Goal: Information Seeking & Learning: Learn about a topic

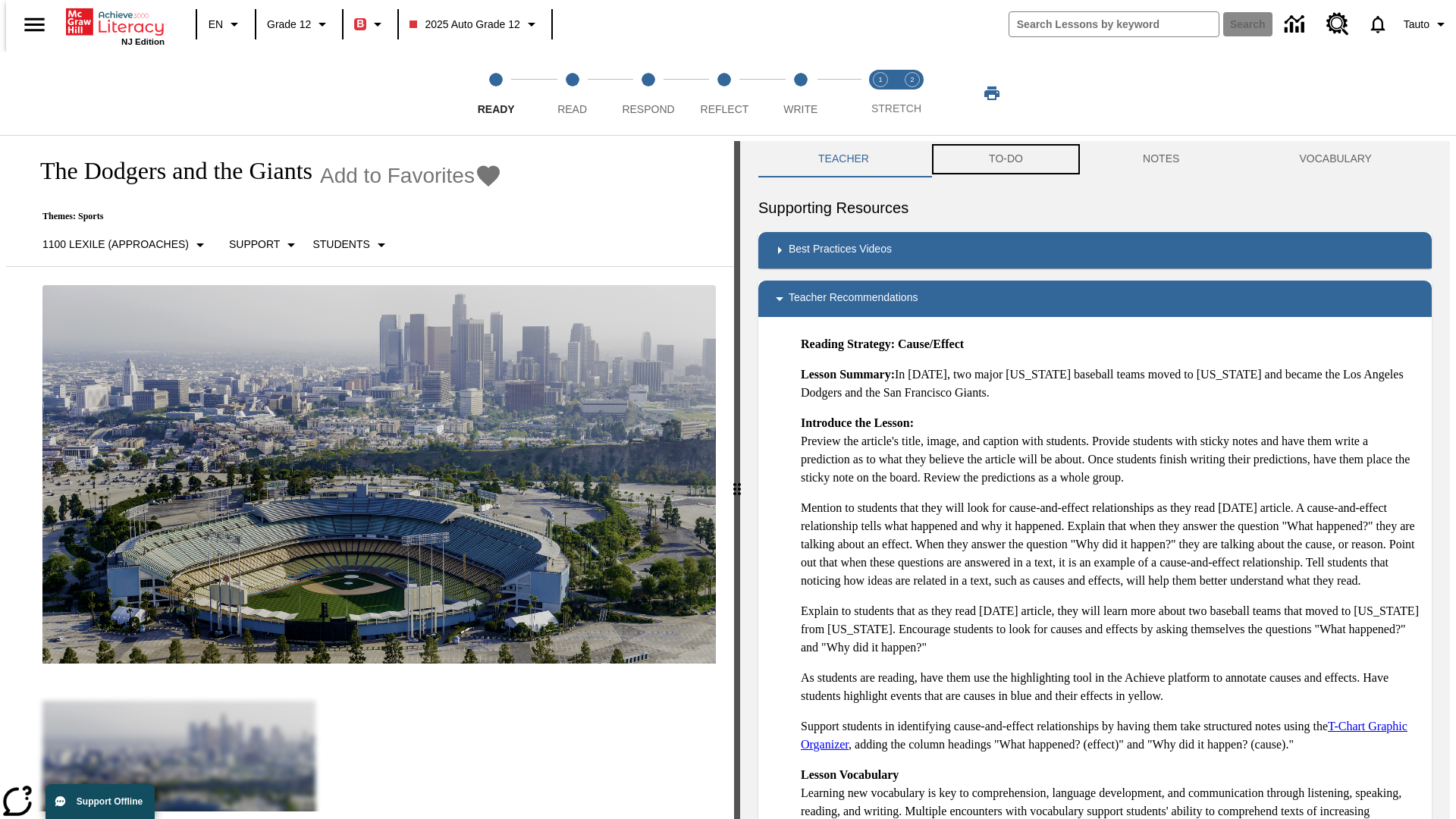
click at [1005, 159] on button "TO-DO" at bounding box center [1007, 159] width 154 height 36
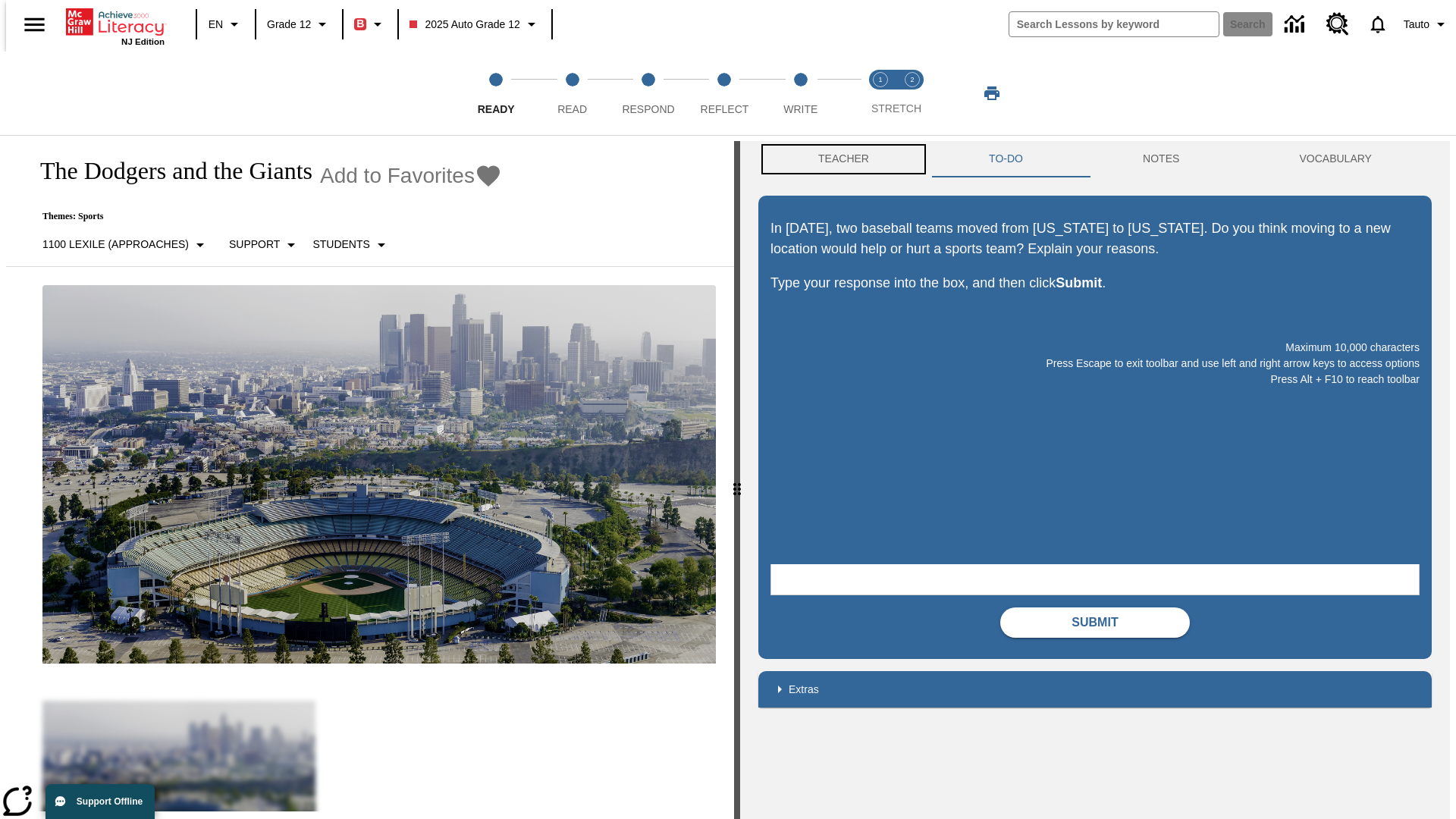
scroll to position [1, 0]
click at [839, 159] on button "Teacher" at bounding box center [843, 158] width 170 height 36
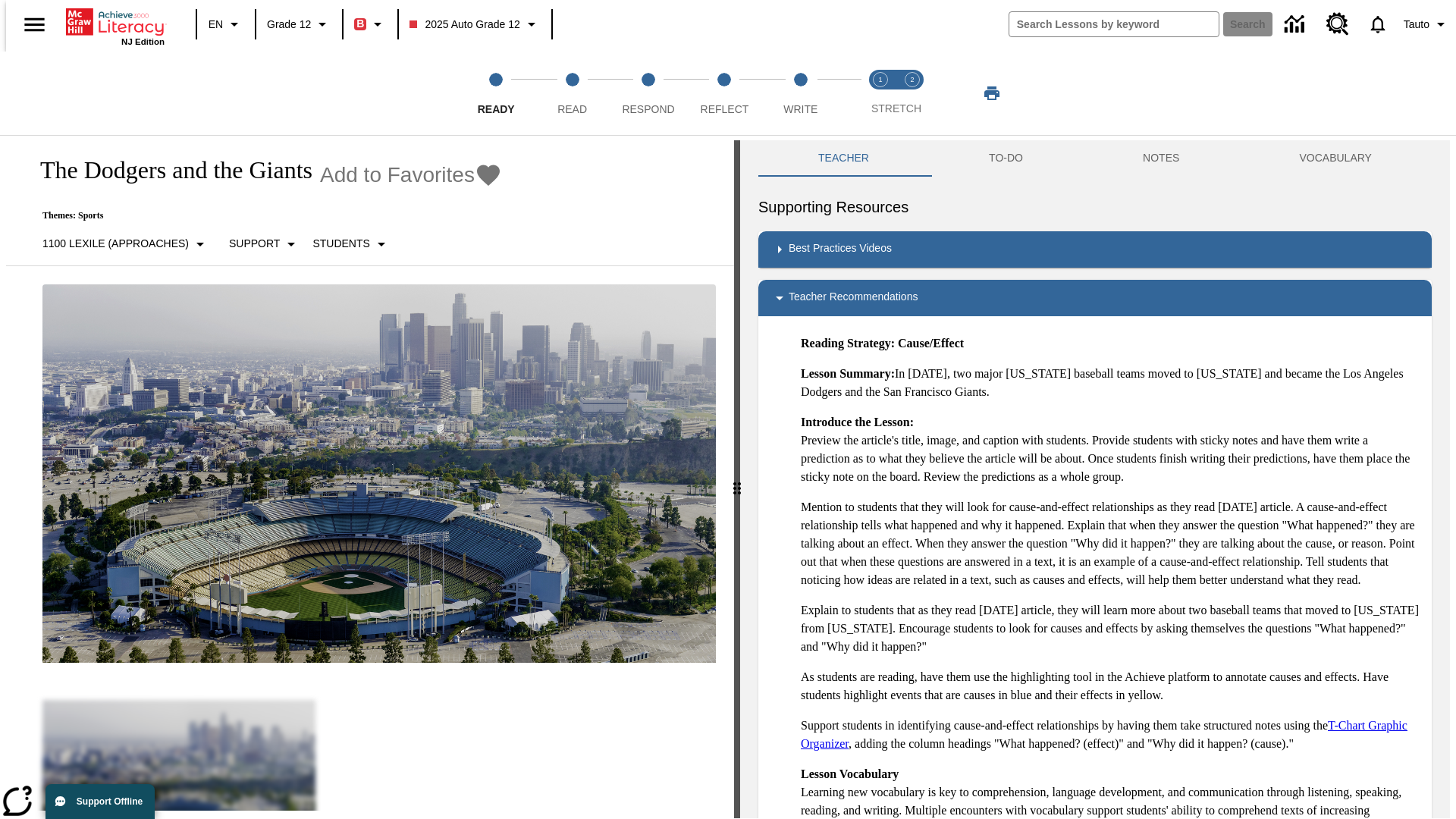
click at [572, 93] on span "Read" at bounding box center [572, 102] width 30 height 27
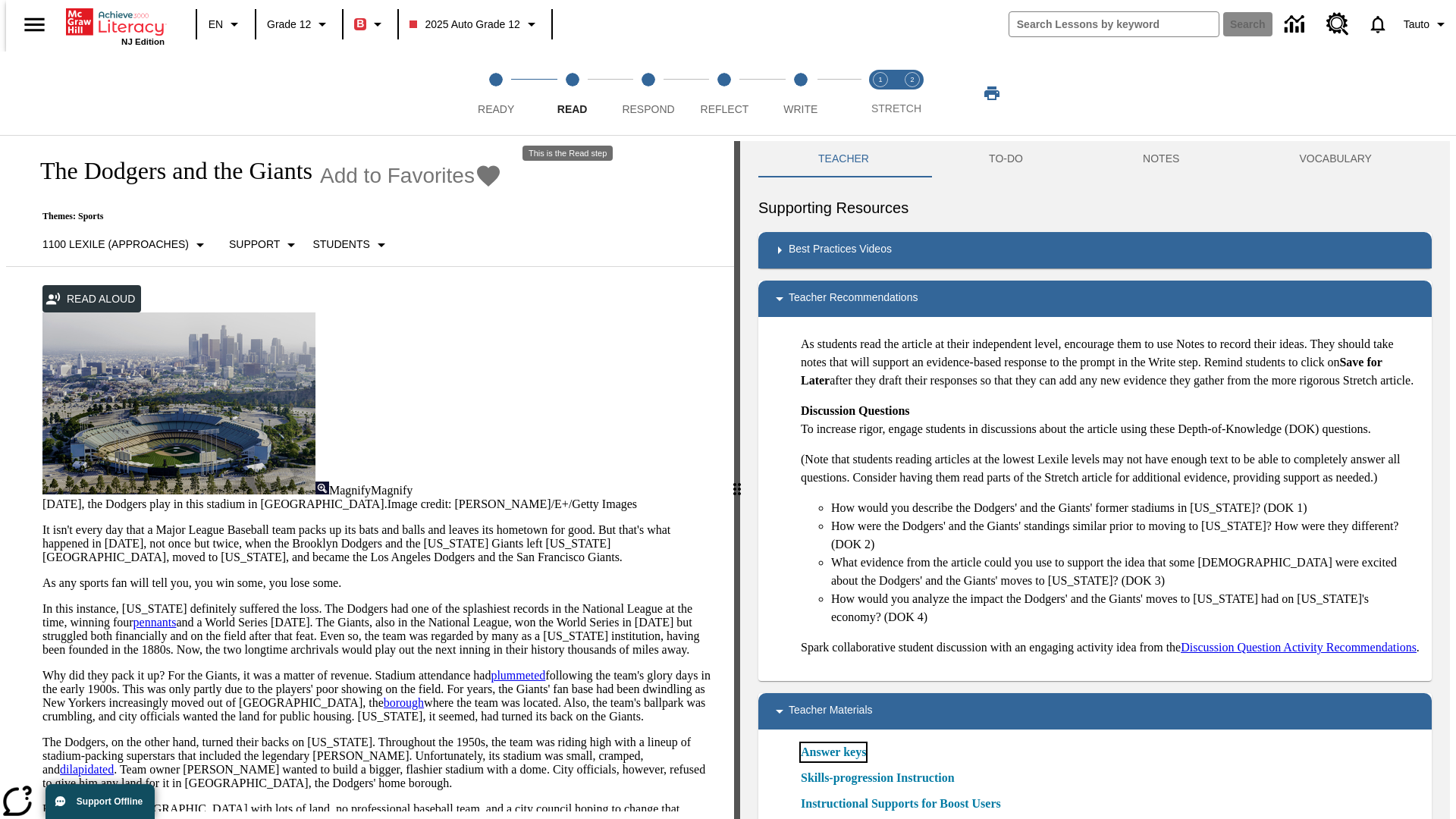
click at [833, 762] on link "Answer keys" at bounding box center [834, 753] width 65 height 19
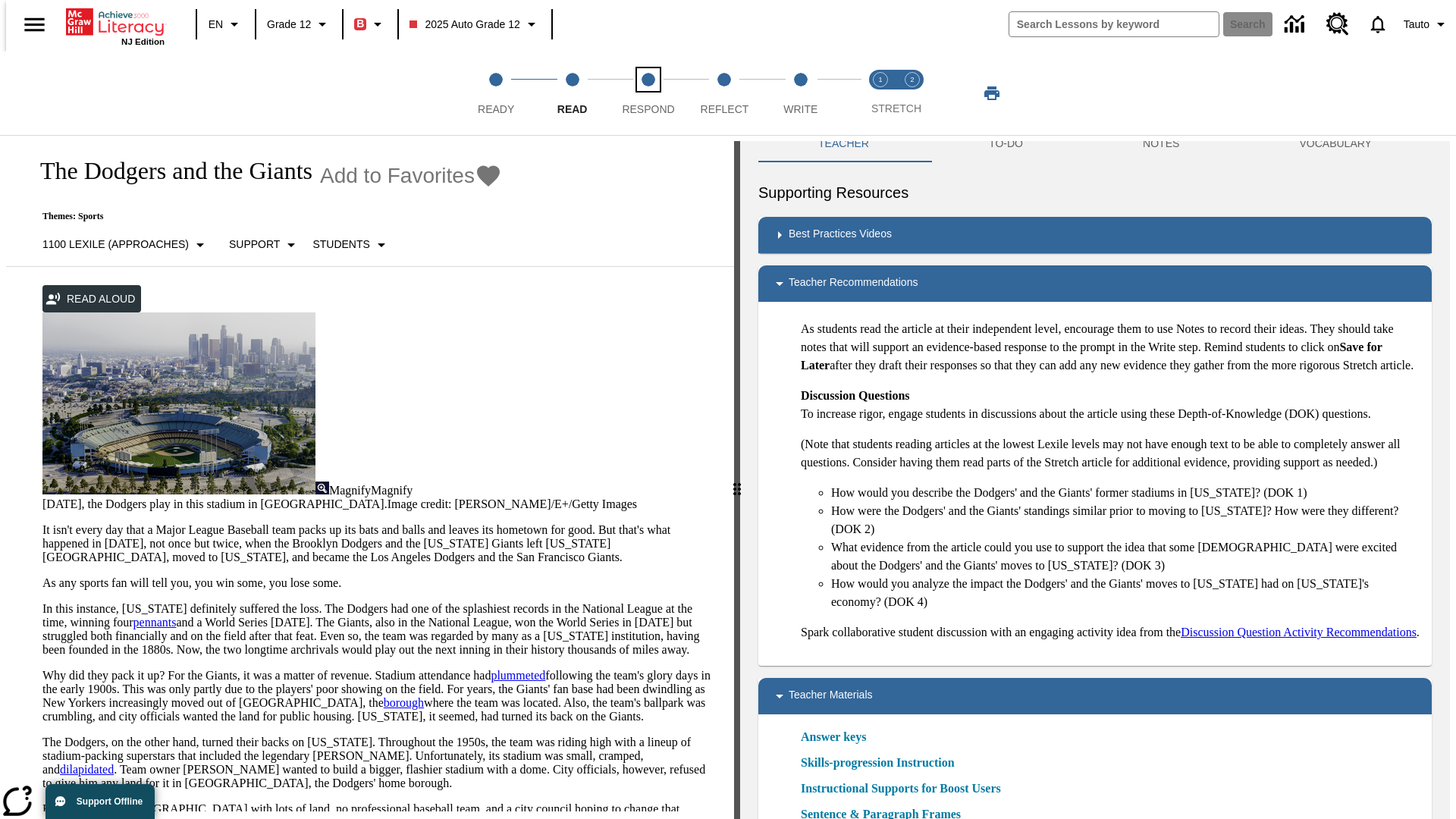
click at [648, 93] on span "Respond" at bounding box center [648, 102] width 52 height 27
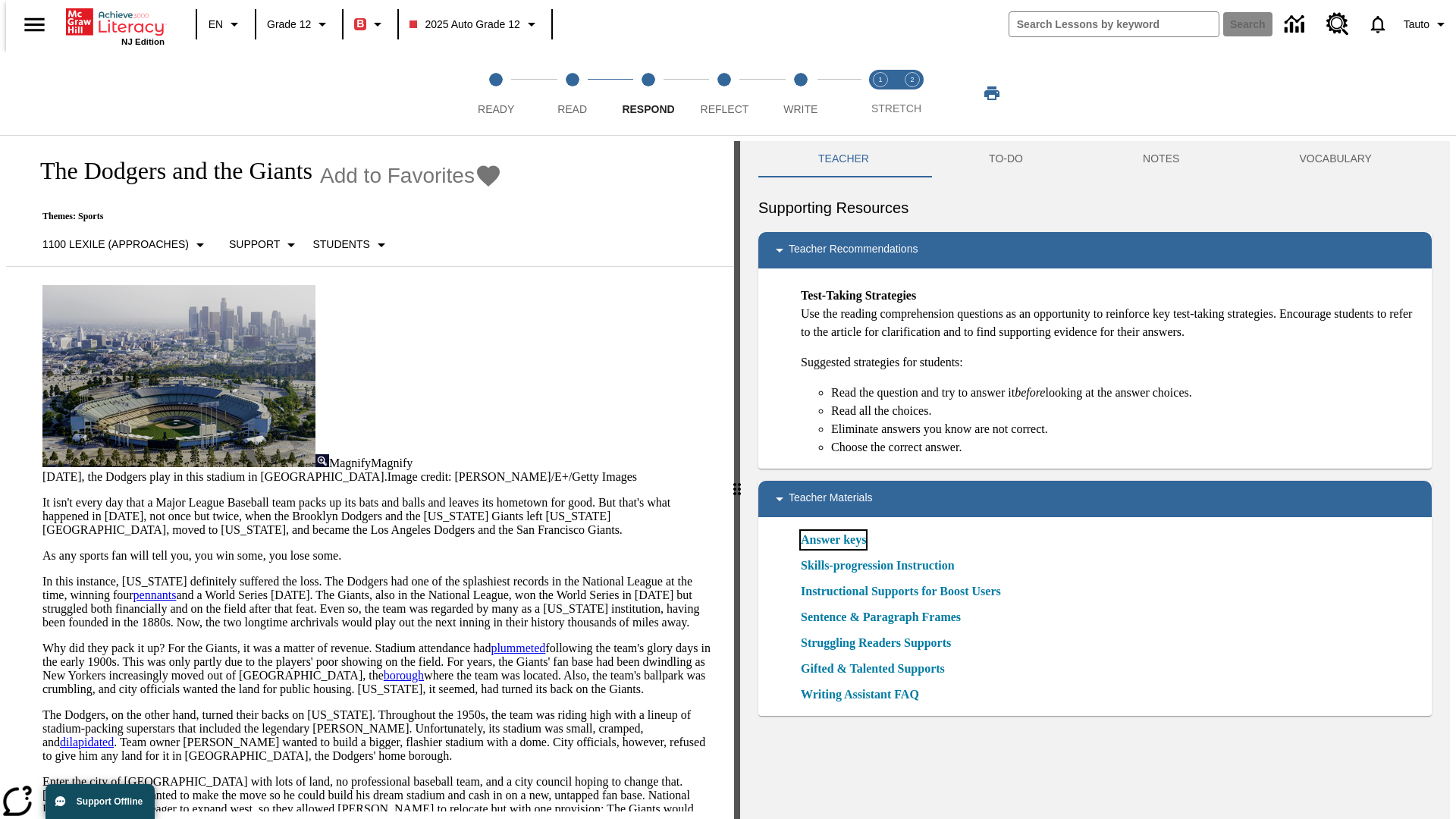
click at [833, 540] on link "Answer keys" at bounding box center [834, 541] width 65 height 19
click at [725, 93] on span "Reflect" at bounding box center [725, 102] width 48 height 27
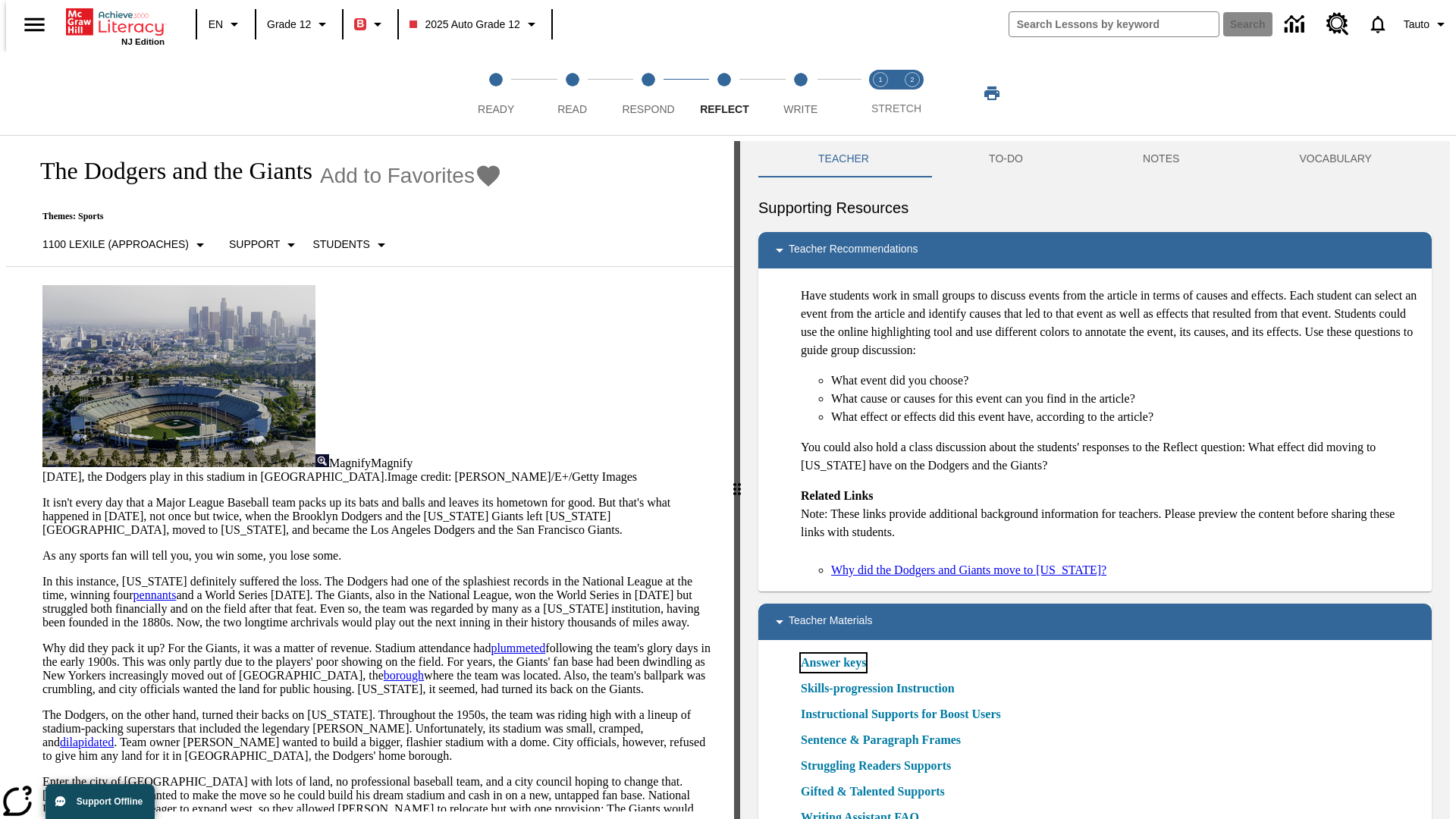
click at [833, 664] on link "Answer keys" at bounding box center [834, 664] width 65 height 19
click at [800, 93] on span "Write" at bounding box center [800, 102] width 34 height 27
